Goal: Task Accomplishment & Management: Use online tool/utility

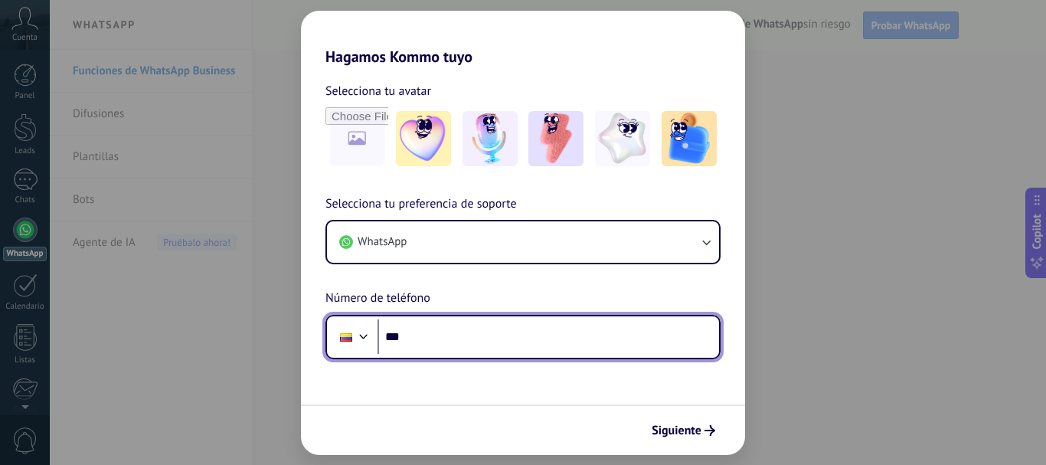
click at [466, 326] on input "***" at bounding box center [549, 336] width 342 height 35
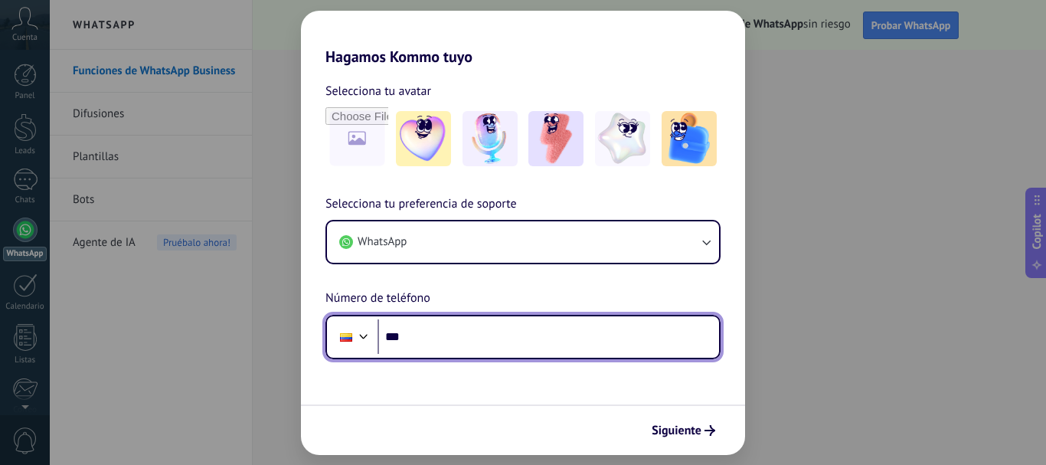
paste input "**********"
click at [432, 338] on input "**********" at bounding box center [549, 336] width 342 height 35
type input "**********"
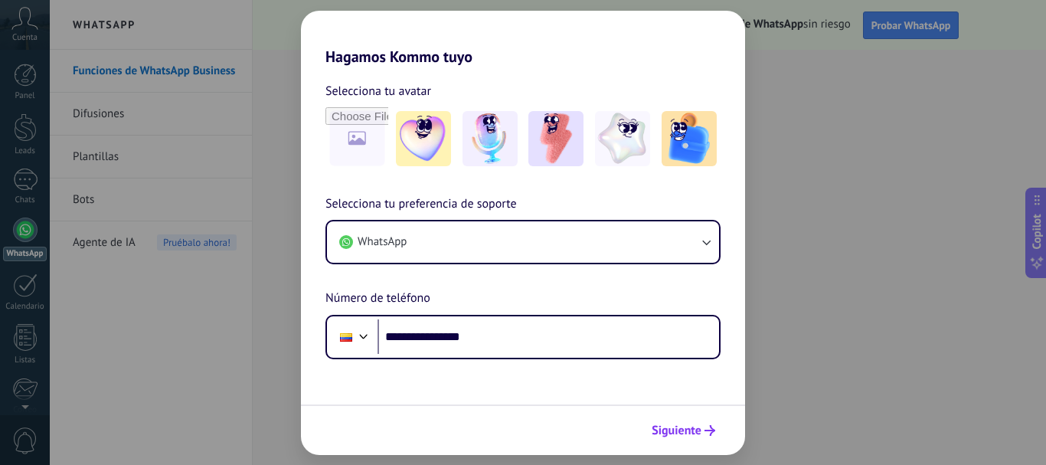
click at [686, 428] on span "Siguiente" at bounding box center [677, 430] width 50 height 11
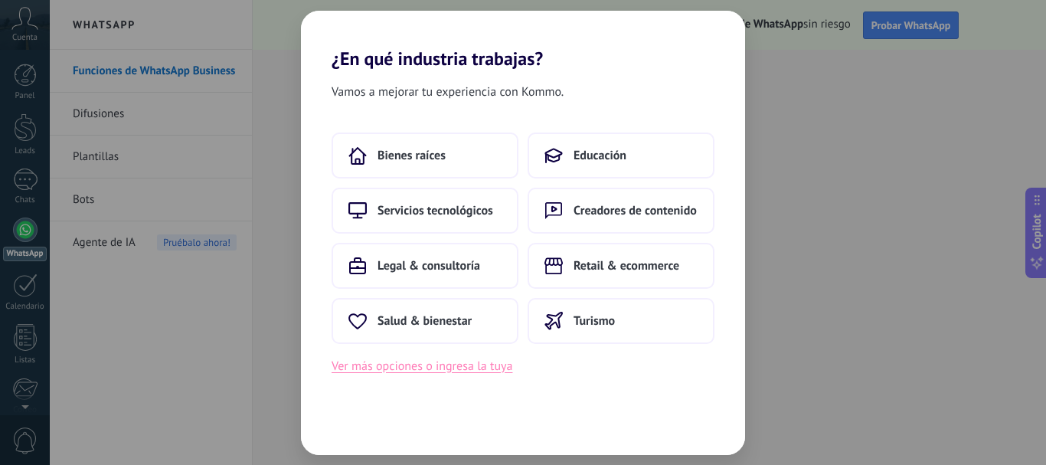
click at [495, 366] on button "Ver más opciones o ingresa la tuya" at bounding box center [422, 366] width 181 height 20
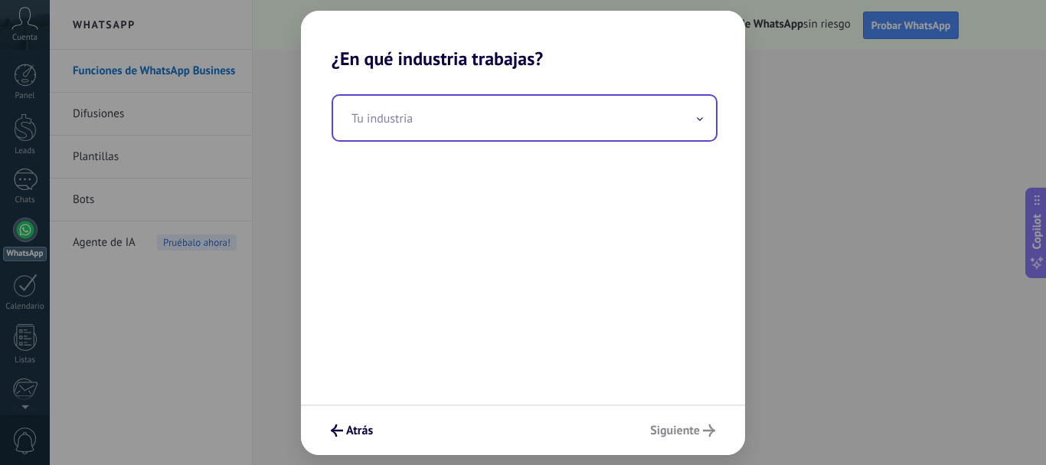
click at [438, 124] on input "text" at bounding box center [524, 118] width 383 height 44
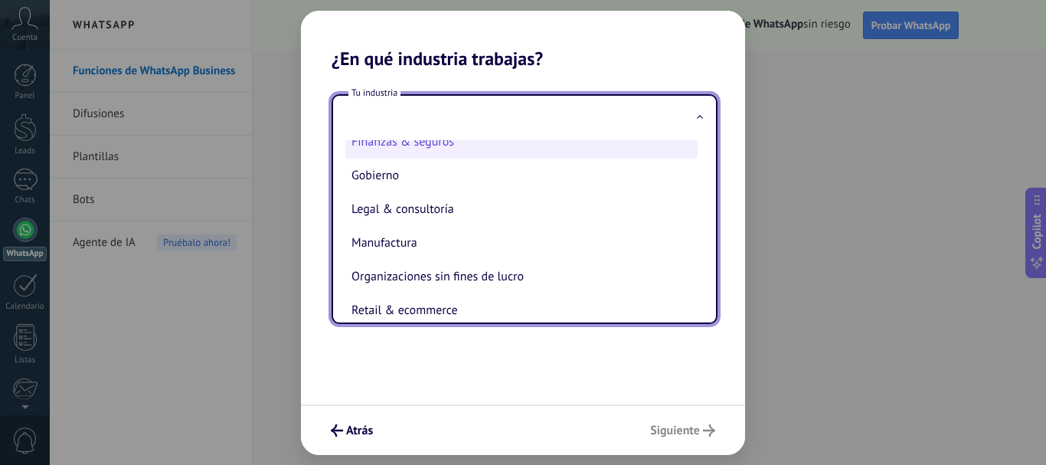
scroll to position [230, 0]
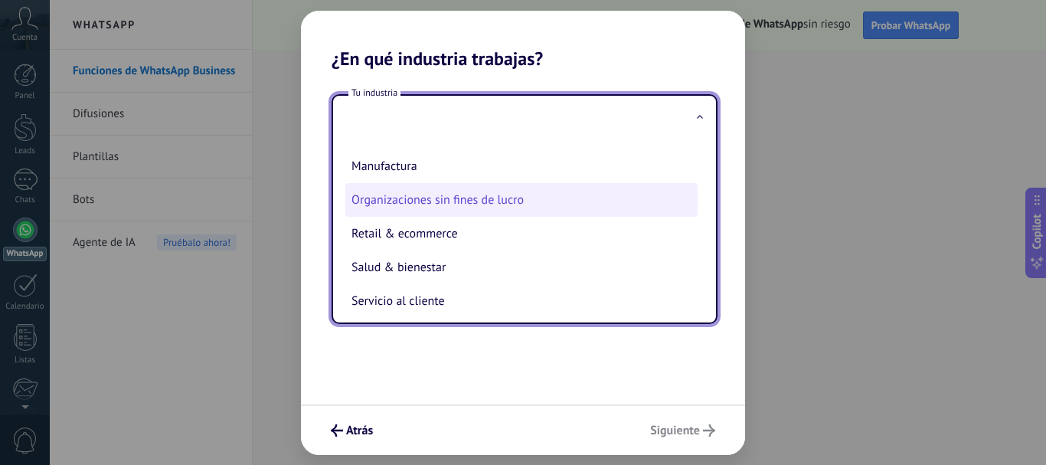
click at [497, 206] on li "Organizaciones sin fines de lucro" at bounding box center [521, 200] width 352 height 34
type input "**********"
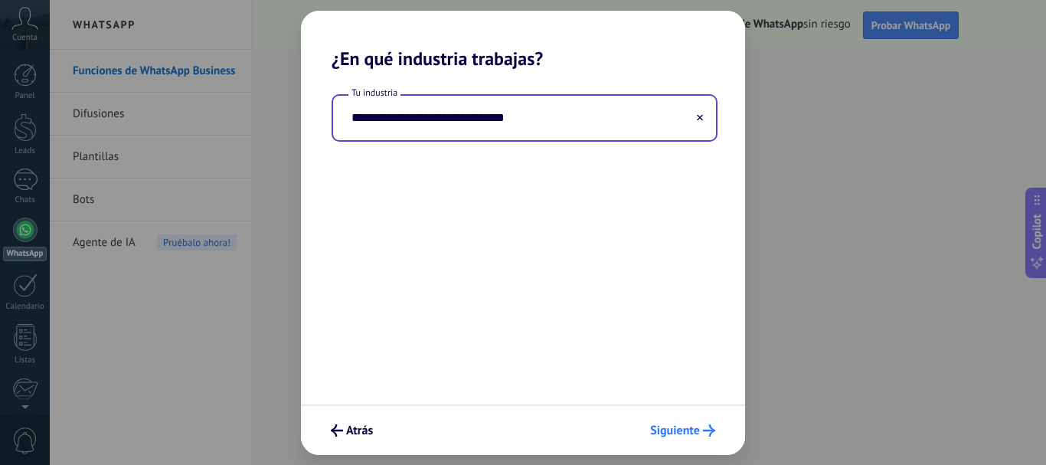
click at [679, 436] on span "Siguiente" at bounding box center [675, 430] width 50 height 11
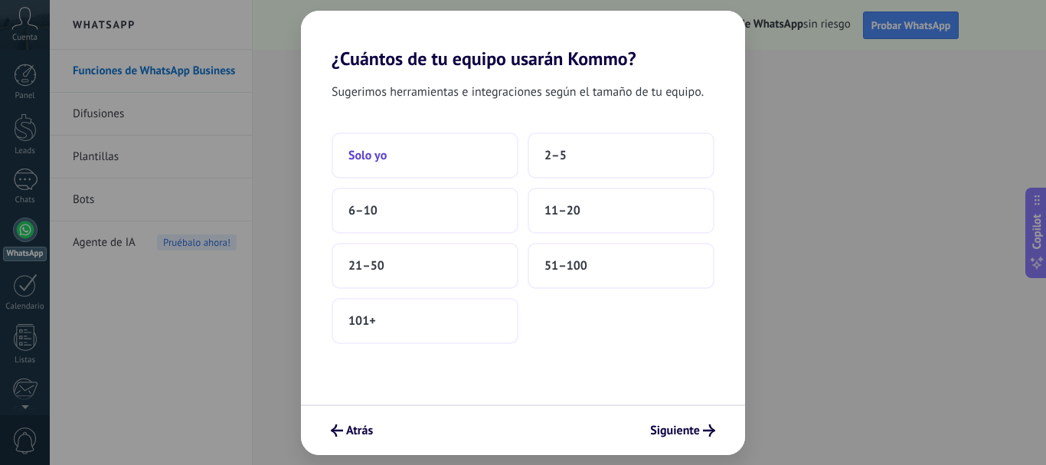
click at [435, 163] on button "Solo yo" at bounding box center [425, 155] width 187 height 46
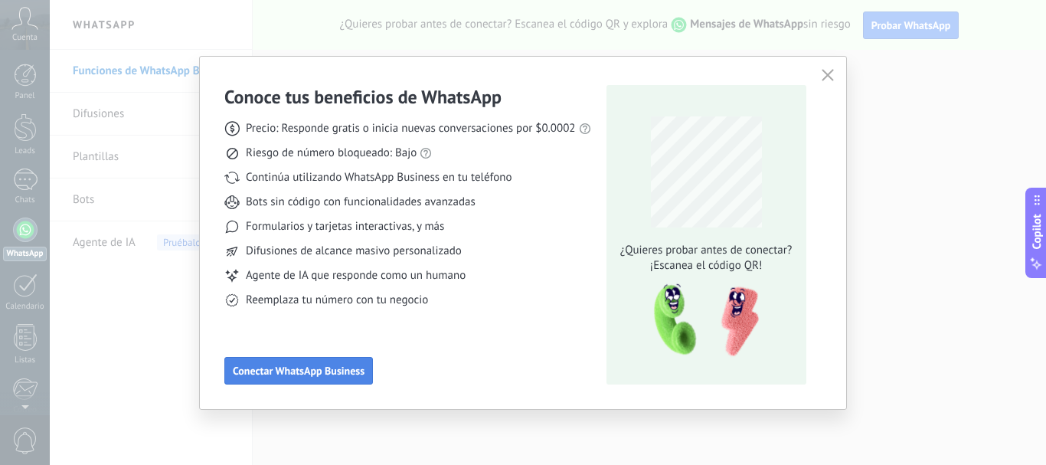
click at [332, 376] on span "Conectar WhatsApp Business" at bounding box center [299, 370] width 132 height 11
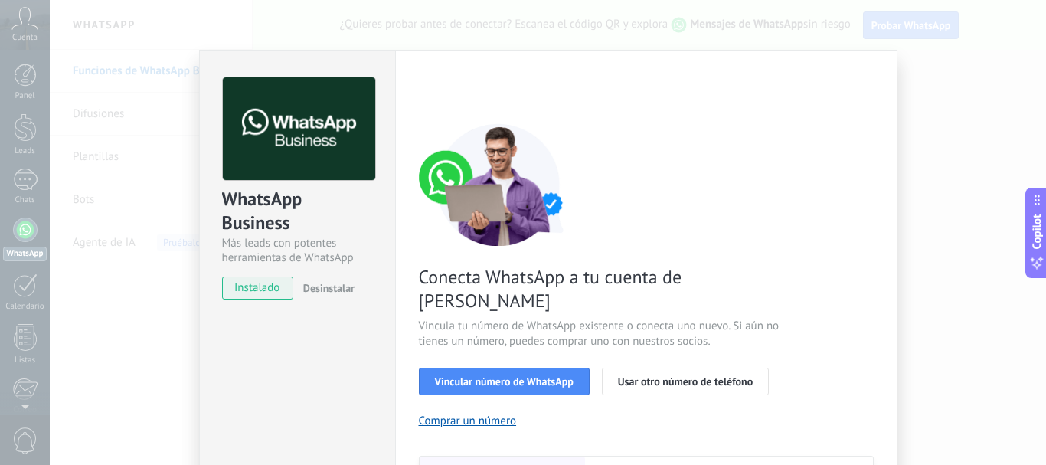
scroll to position [77, 0]
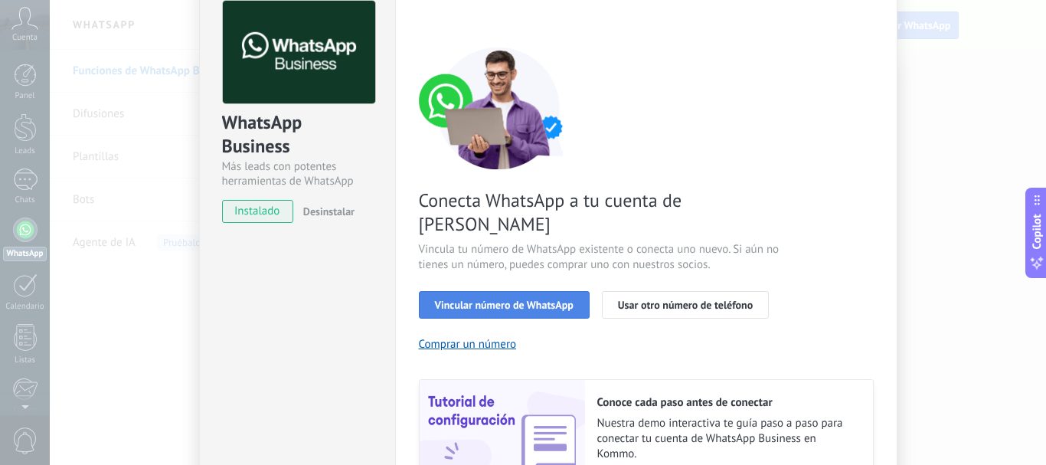
click at [518, 299] on span "Vincular número de WhatsApp" at bounding box center [504, 304] width 139 height 11
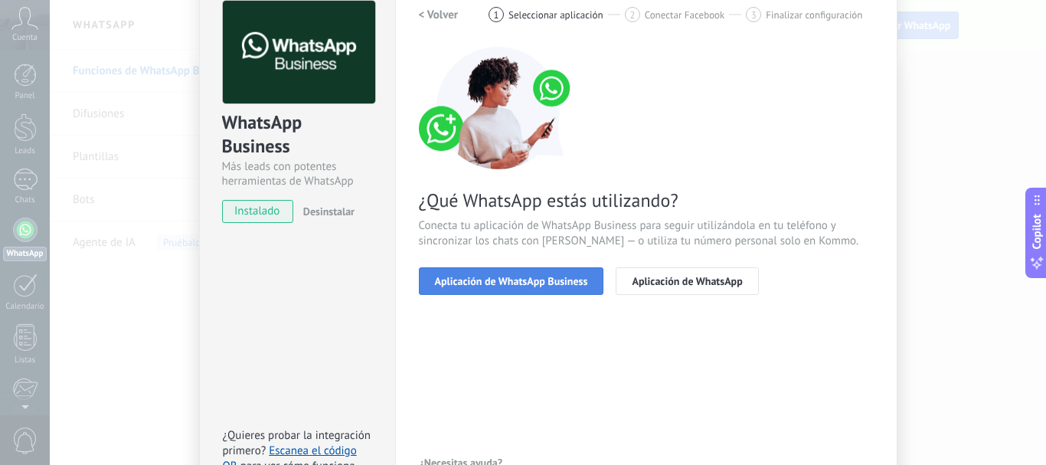
click at [565, 281] on span "Aplicación de WhatsApp Business" at bounding box center [511, 281] width 153 height 11
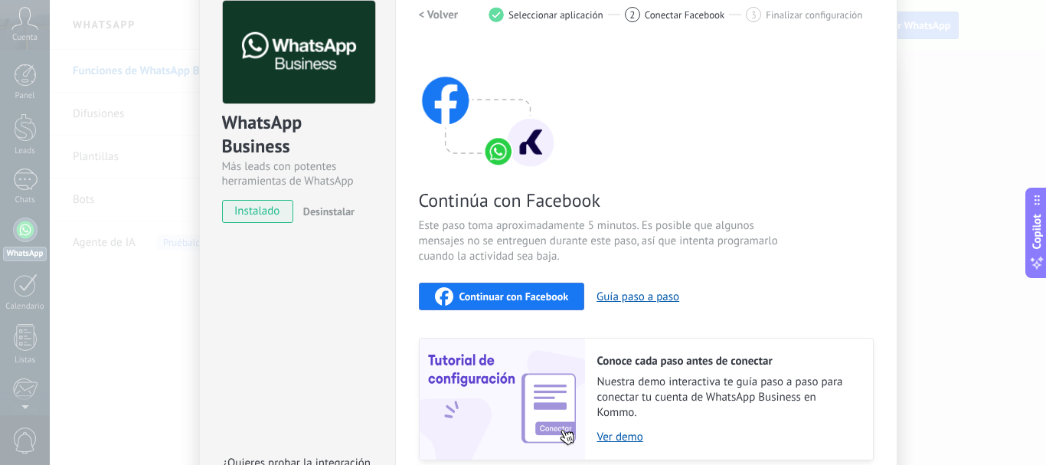
click at [558, 299] on span "Continuar con Facebook" at bounding box center [515, 296] width 110 height 11
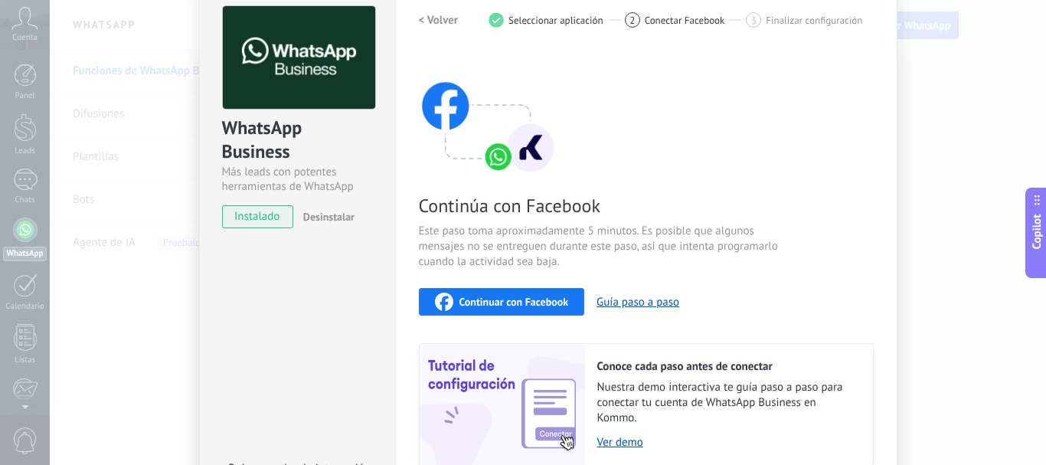
scroll to position [0, 0]
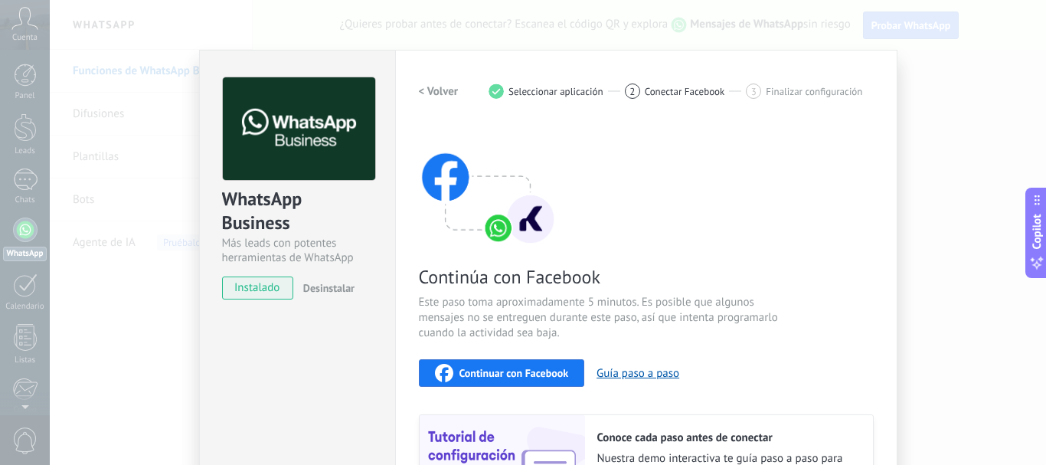
click at [684, 83] on div "2 Conectar Facebook" at bounding box center [686, 90] width 122 height 15
click at [796, 95] on span "Finalizar configuración" at bounding box center [814, 91] width 96 height 11
click at [448, 95] on h2 "< Volver" at bounding box center [439, 91] width 40 height 15
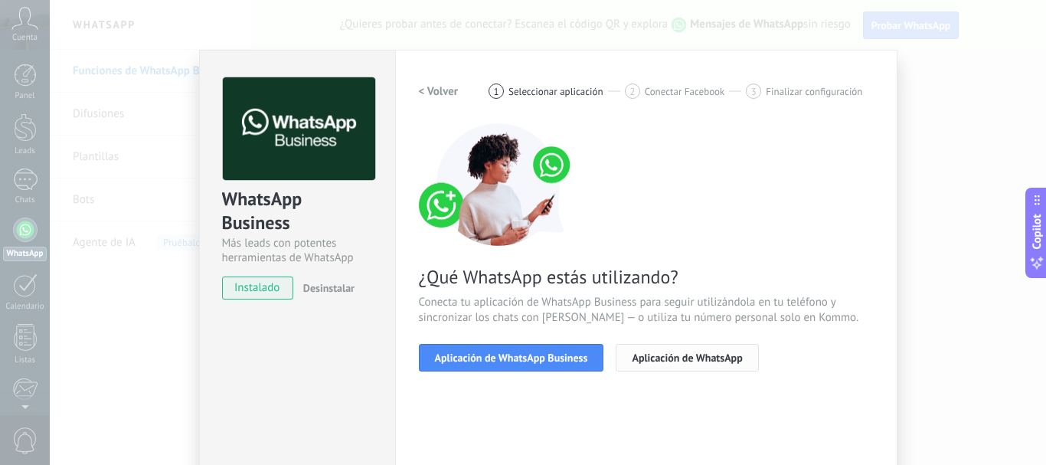
click at [682, 355] on span "Aplicación de WhatsApp" at bounding box center [687, 357] width 110 height 11
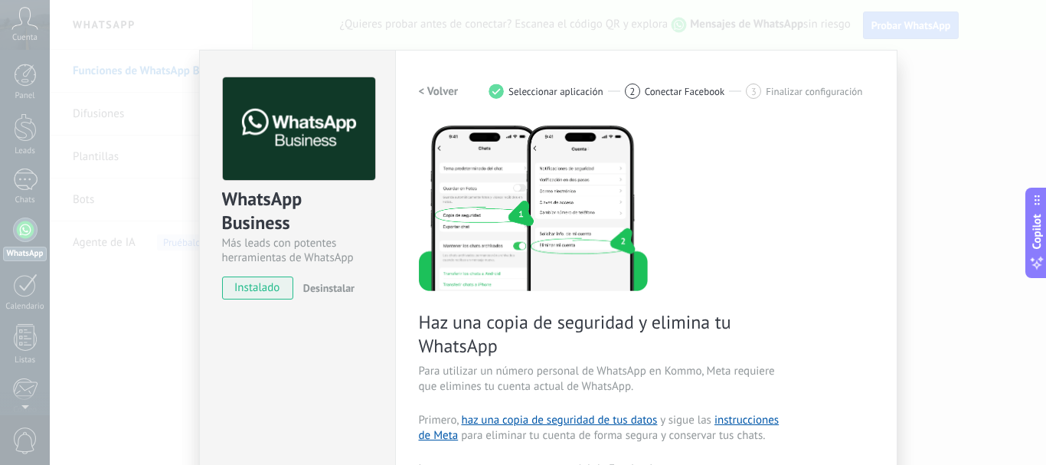
click at [123, 41] on div "WhatsApp Business Más leads con potentes herramientas de WhatsApp instalado Des…" at bounding box center [548, 232] width 996 height 465
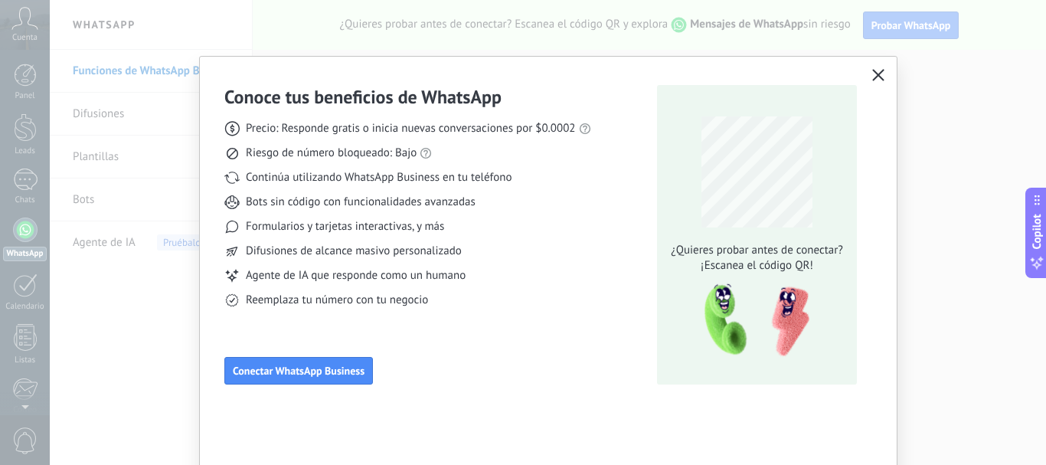
click at [204, 48] on div "Conoce tus beneficios de WhatsApp Precio: Responde gratis o inicia nuevas conve…" at bounding box center [523, 232] width 1046 height 465
click at [207, 48] on div "Conoce tus beneficios de WhatsApp Precio: Responde gratis o inicia nuevas conve…" at bounding box center [523, 232] width 1046 height 465
click at [208, 48] on div "Conoce tus beneficios de WhatsApp Precio: Responde gratis o inicia nuevas conve…" at bounding box center [523, 232] width 1046 height 465
click at [209, 52] on div "Conoce tus beneficios de WhatsApp Precio: Responde gratis o inicia nuevas conve…" at bounding box center [523, 232] width 1046 height 465
drag, startPoint x: 140, startPoint y: 78, endPoint x: 152, endPoint y: 113, distance: 36.3
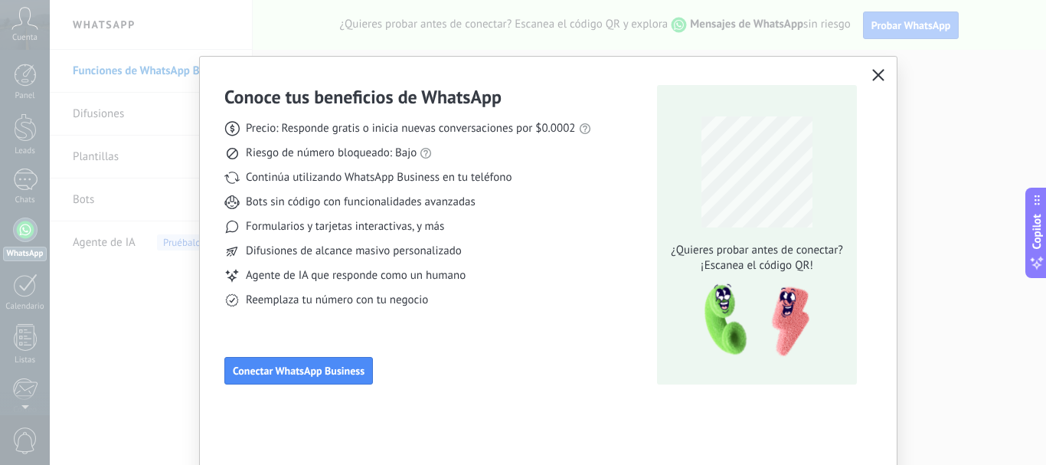
click at [146, 103] on div "Conoce tus beneficios de WhatsApp Precio: Responde gratis o inicia nuevas conve…" at bounding box center [523, 232] width 1046 height 465
click at [162, 143] on div "Conoce tus beneficios de WhatsApp Precio: Responde gratis o inicia nuevas conve…" at bounding box center [523, 232] width 1046 height 465
click at [169, 145] on div "Conoce tus beneficios de WhatsApp Precio: Responde gratis o inicia nuevas conve…" at bounding box center [523, 232] width 1046 height 465
click at [877, 75] on icon "button" at bounding box center [878, 75] width 12 height 12
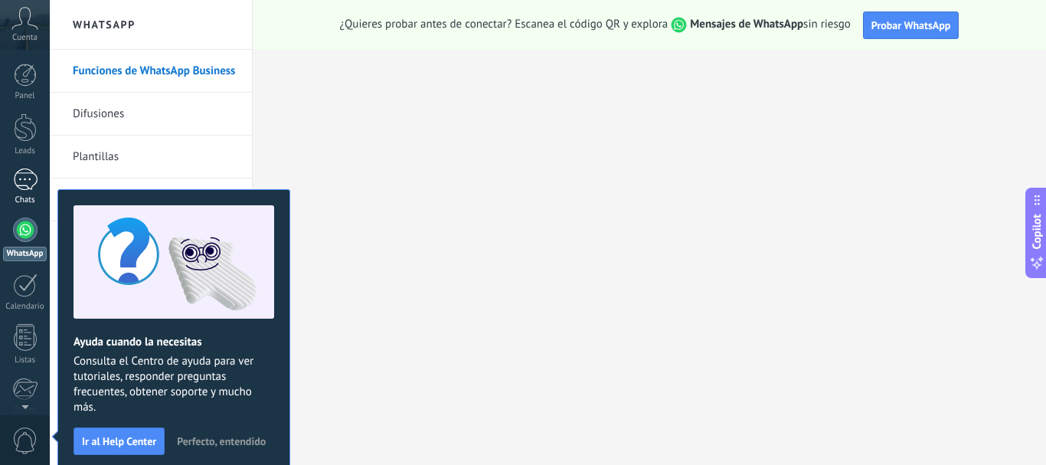
click at [32, 193] on link "Chats" at bounding box center [25, 186] width 50 height 37
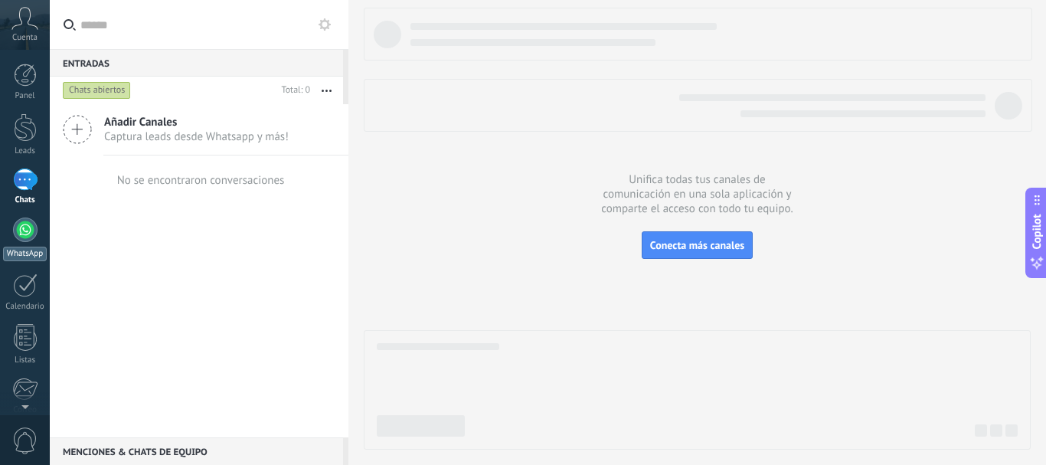
click at [30, 250] on div "WhatsApp" at bounding box center [25, 254] width 44 height 15
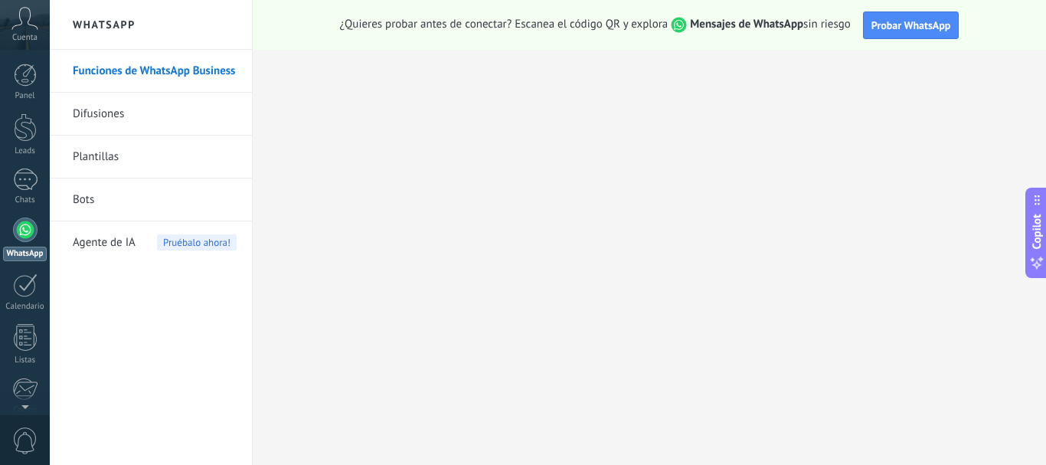
click at [140, 115] on link "Difusiones" at bounding box center [155, 114] width 164 height 43
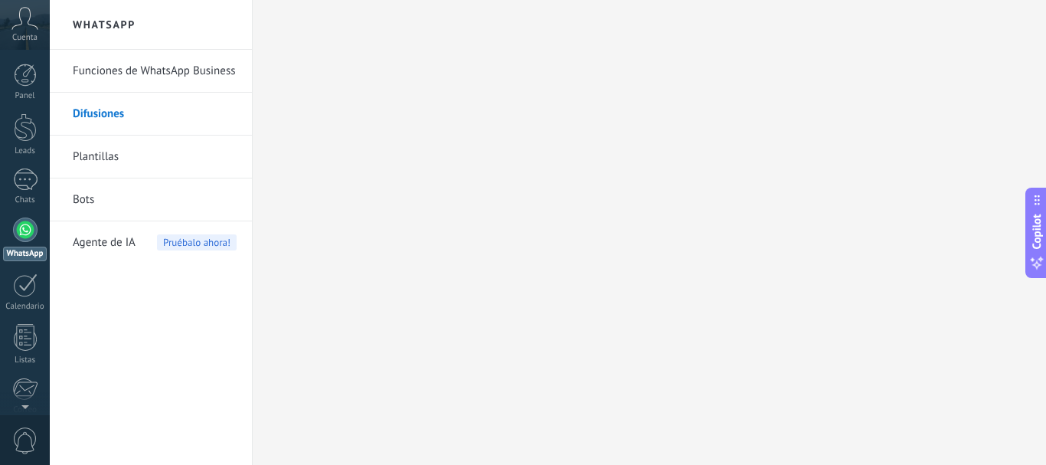
click at [139, 121] on link "Difusiones" at bounding box center [155, 114] width 164 height 43
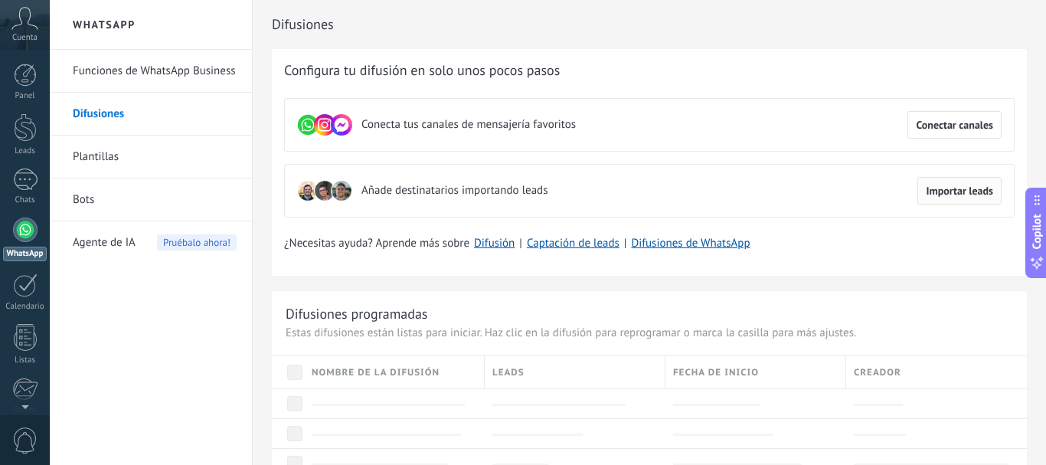
click at [926, 188] on span "Importar leads" at bounding box center [959, 190] width 67 height 11
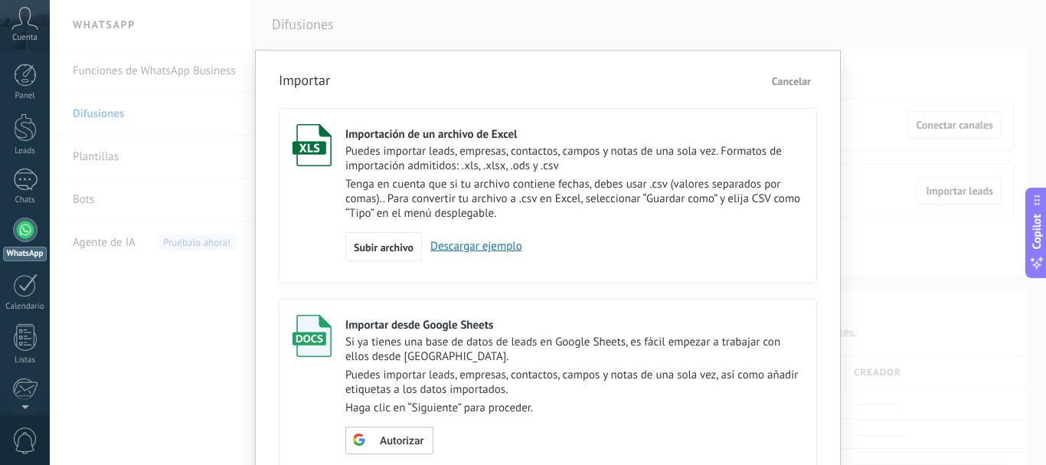
click at [793, 83] on span "Cancelar" at bounding box center [791, 81] width 39 height 14
